Goal: Task Accomplishment & Management: Complete application form

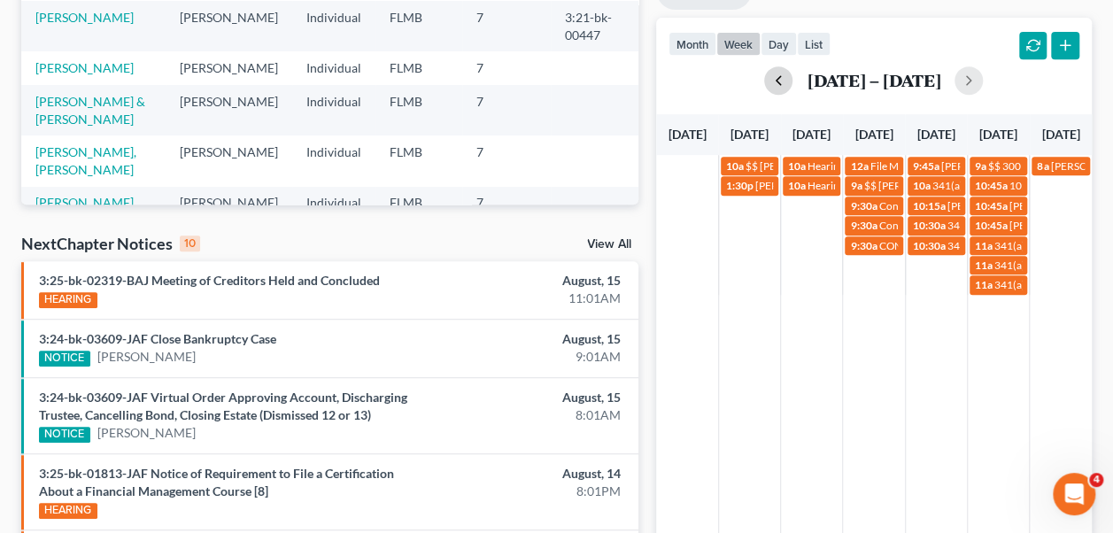
click at [767, 75] on button "button" at bounding box center [778, 80] width 28 height 28
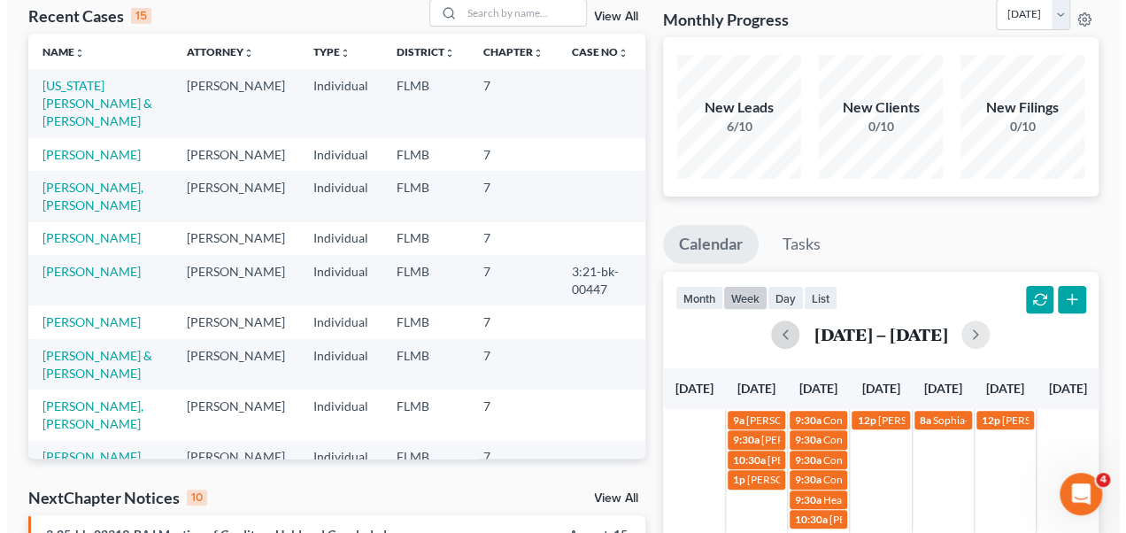
scroll to position [125, 0]
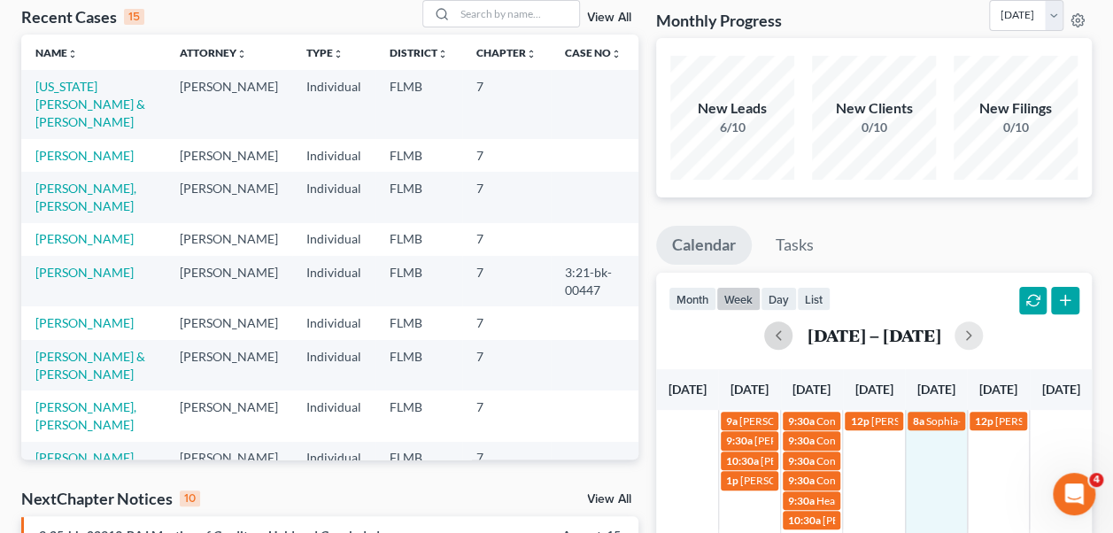
click at [945, 451] on td "8a [PERSON_NAME]- FIRST day of PK3" at bounding box center [936, 470] width 62 height 120
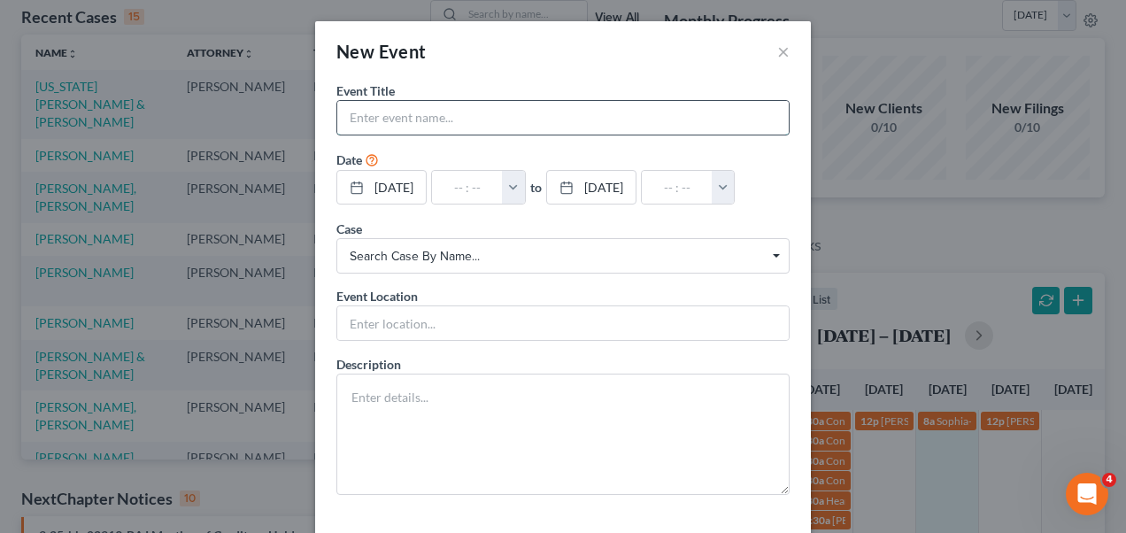
click at [482, 119] on input "text" at bounding box center [562, 118] width 451 height 34
type input "[PERSON_NAME]"
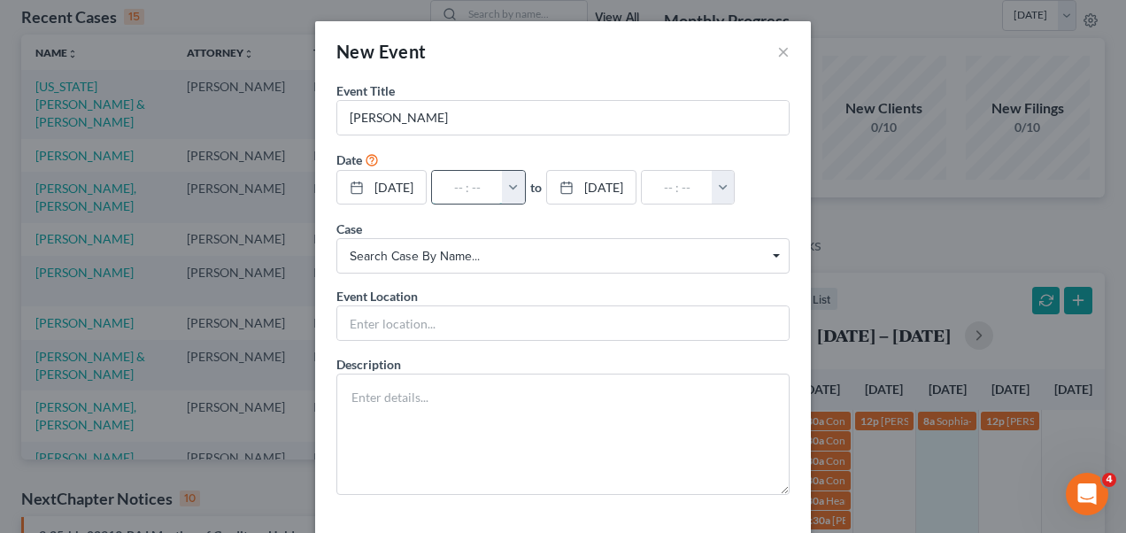
click at [459, 189] on input "text" at bounding box center [467, 188] width 71 height 34
type input "1"
type input "01:00am"
type input "10:"
type input "11:00am"
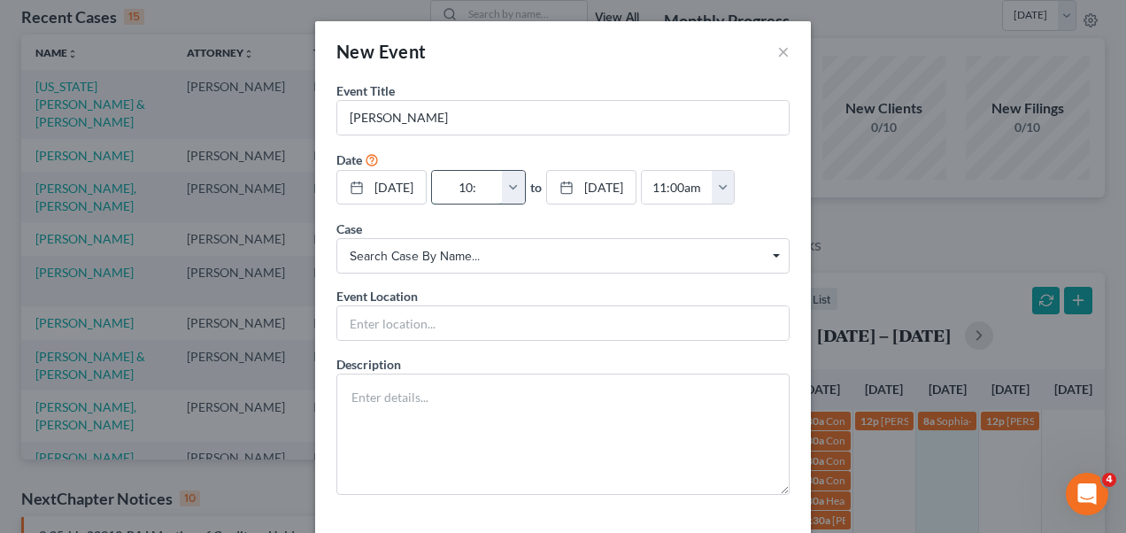
type input "10:0"
type input "01:00am"
type input "10:00"
type input "11:00am"
type input "10:00a"
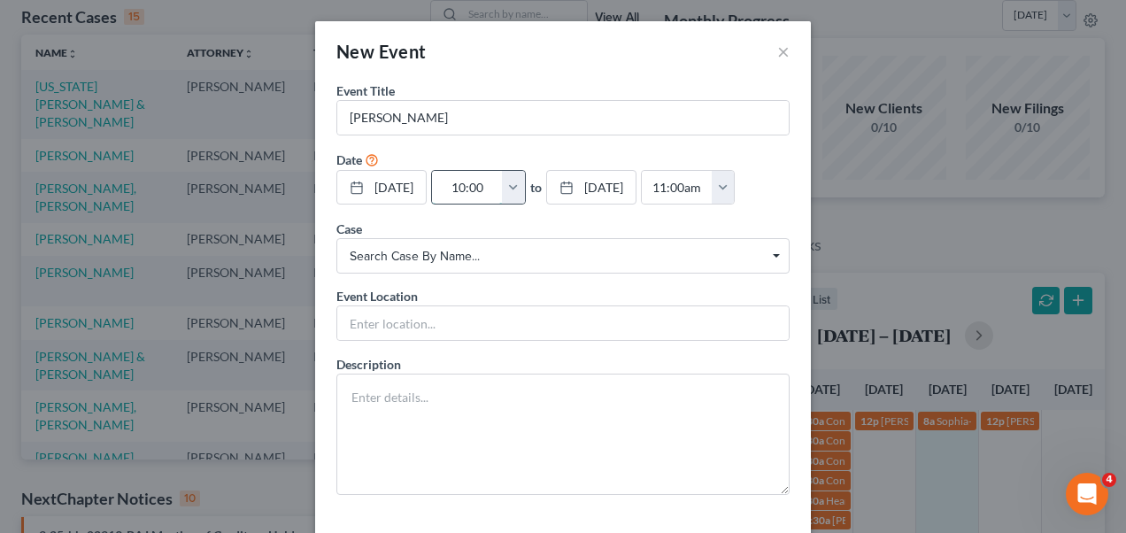
type input "01:00am"
type input "10:00am"
type input "11:00am"
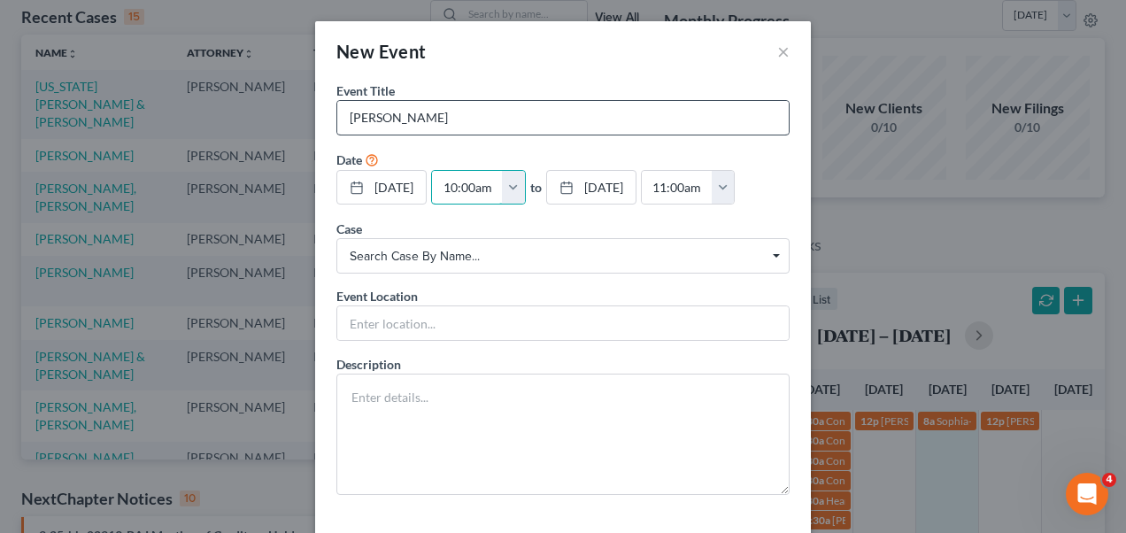
type input "10:00am"
click at [459, 110] on input "[PERSON_NAME]" at bounding box center [562, 118] width 451 height 34
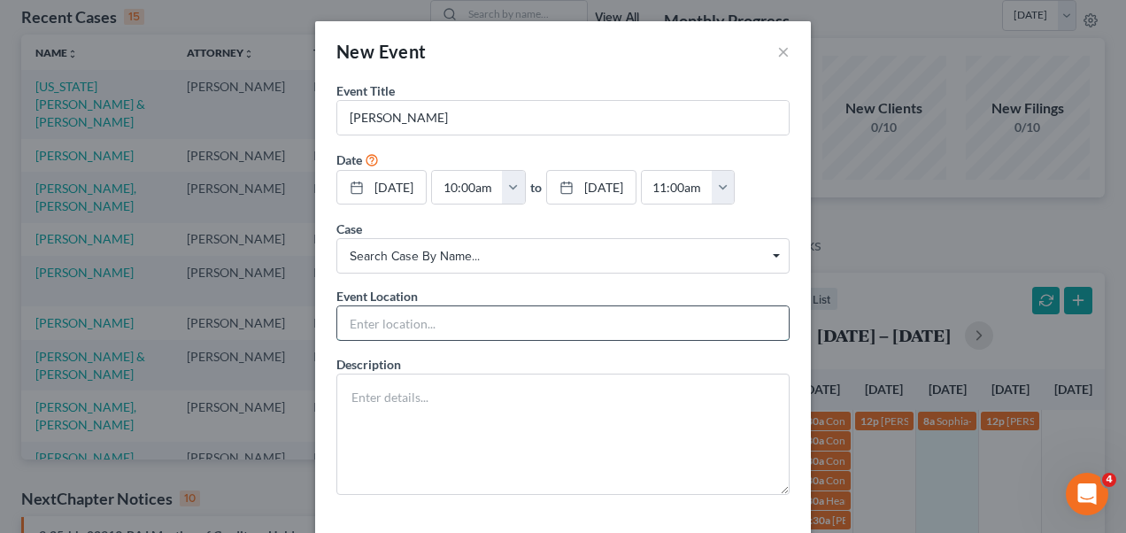
click at [385, 329] on input "text" at bounding box center [562, 323] width 451 height 34
type input "in-person sign up"
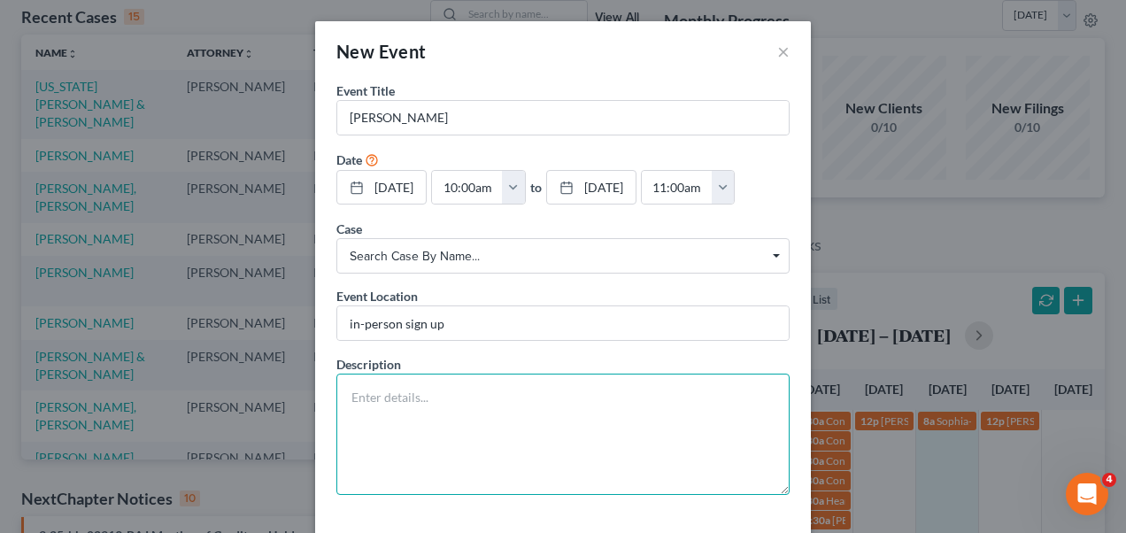
click at [394, 428] on textarea at bounding box center [562, 434] width 453 height 121
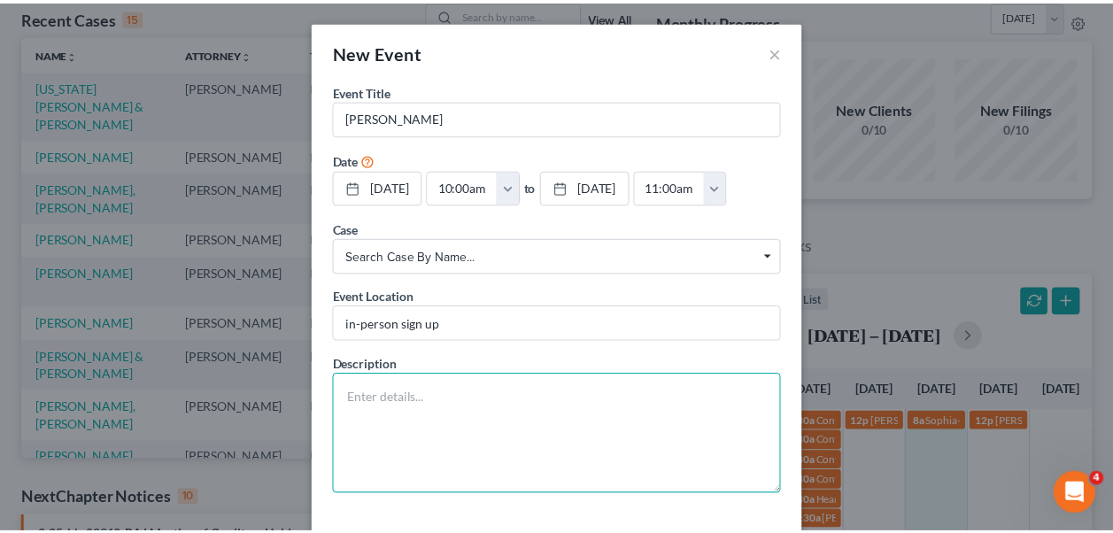
scroll to position [71, 0]
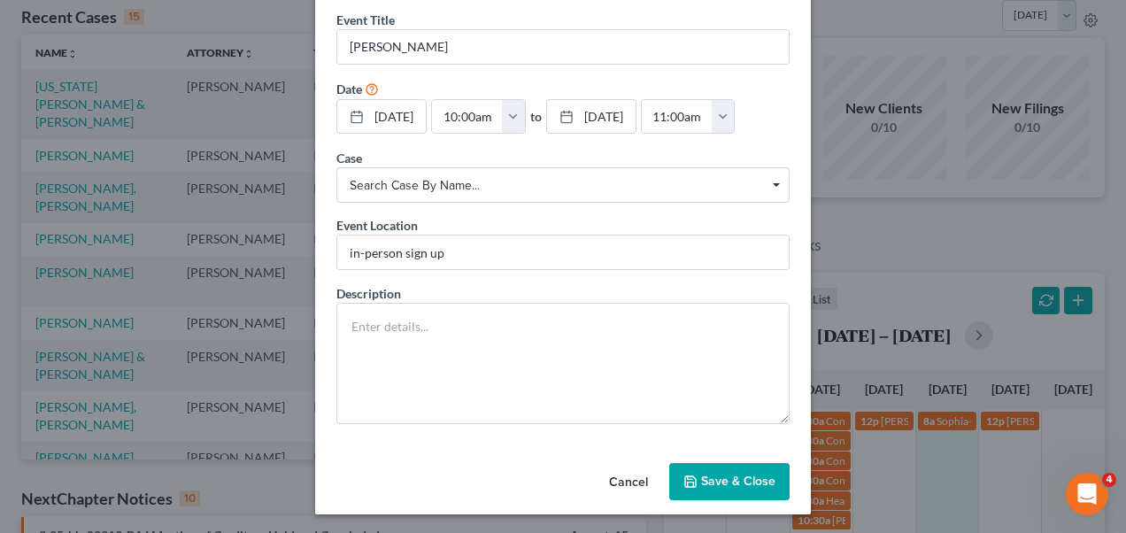
click at [702, 478] on button "Save & Close" at bounding box center [729, 481] width 120 height 37
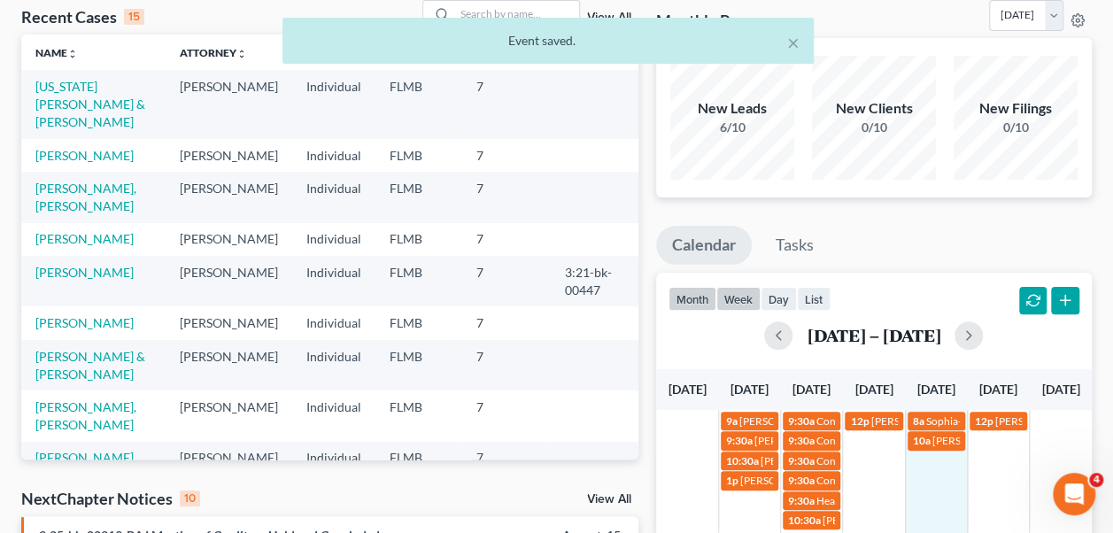
scroll to position [0, 0]
